Goal: Information Seeking & Learning: Check status

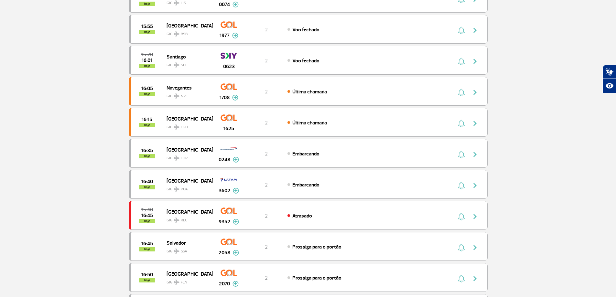
scroll to position [172, 0]
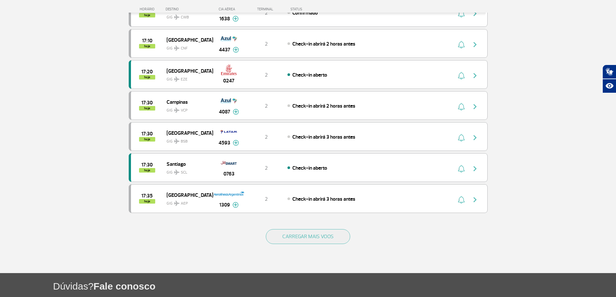
scroll to position [579, 0]
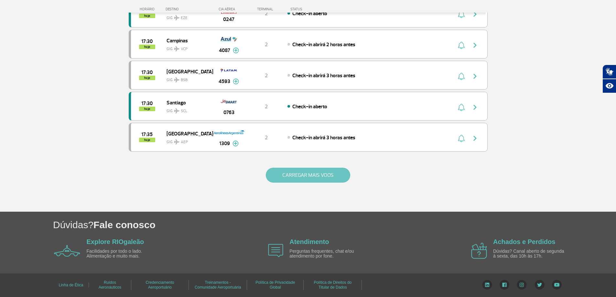
click at [328, 179] on button "CARREGAR MAIS VOOS" at bounding box center [308, 175] width 84 height 15
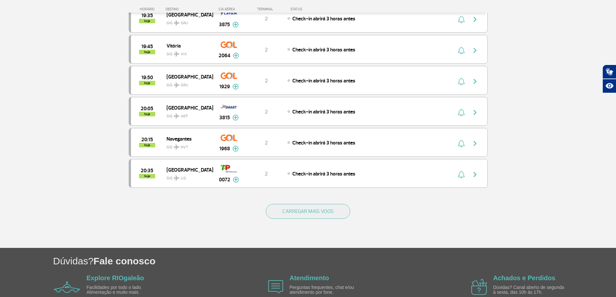
scroll to position [1183, 0]
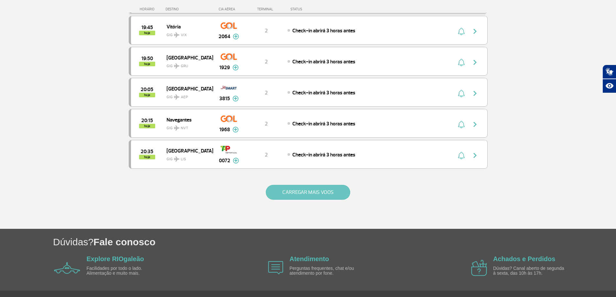
click at [329, 185] on button "CARREGAR MAIS VOOS" at bounding box center [308, 192] width 84 height 15
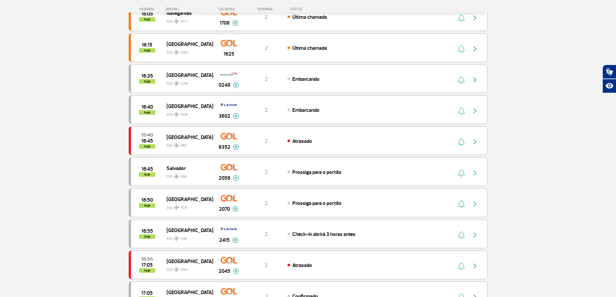
scroll to position [0, 0]
